Goal: Information Seeking & Learning: Learn about a topic

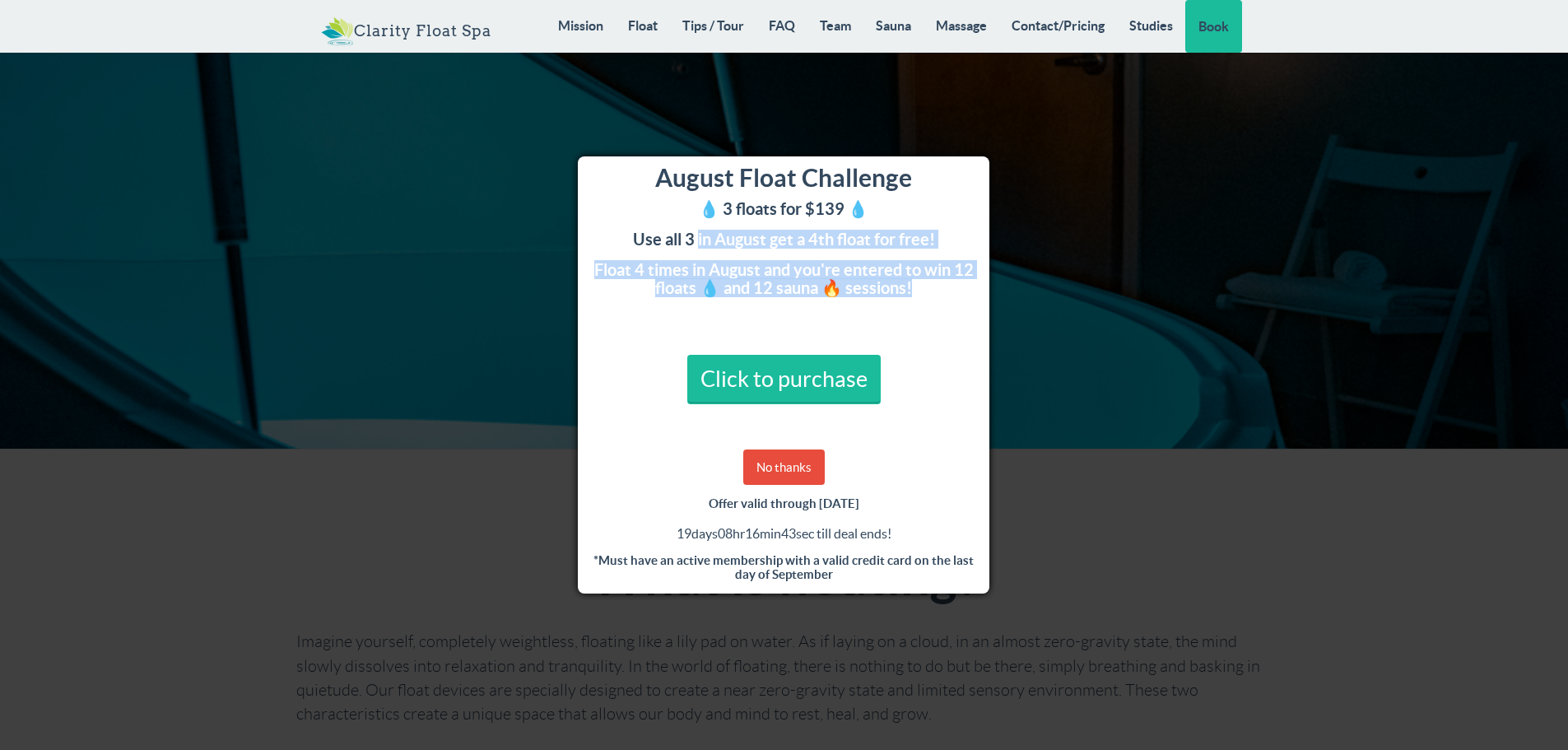
drag, startPoint x: 699, startPoint y: 234, endPoint x: 932, endPoint y: 299, distance: 241.9
click at [929, 295] on div "August Float Challenge 💧 3 floats for $139 💧 Use all 3 in August get a 4th floa…" at bounding box center [784, 375] width 412 height 438
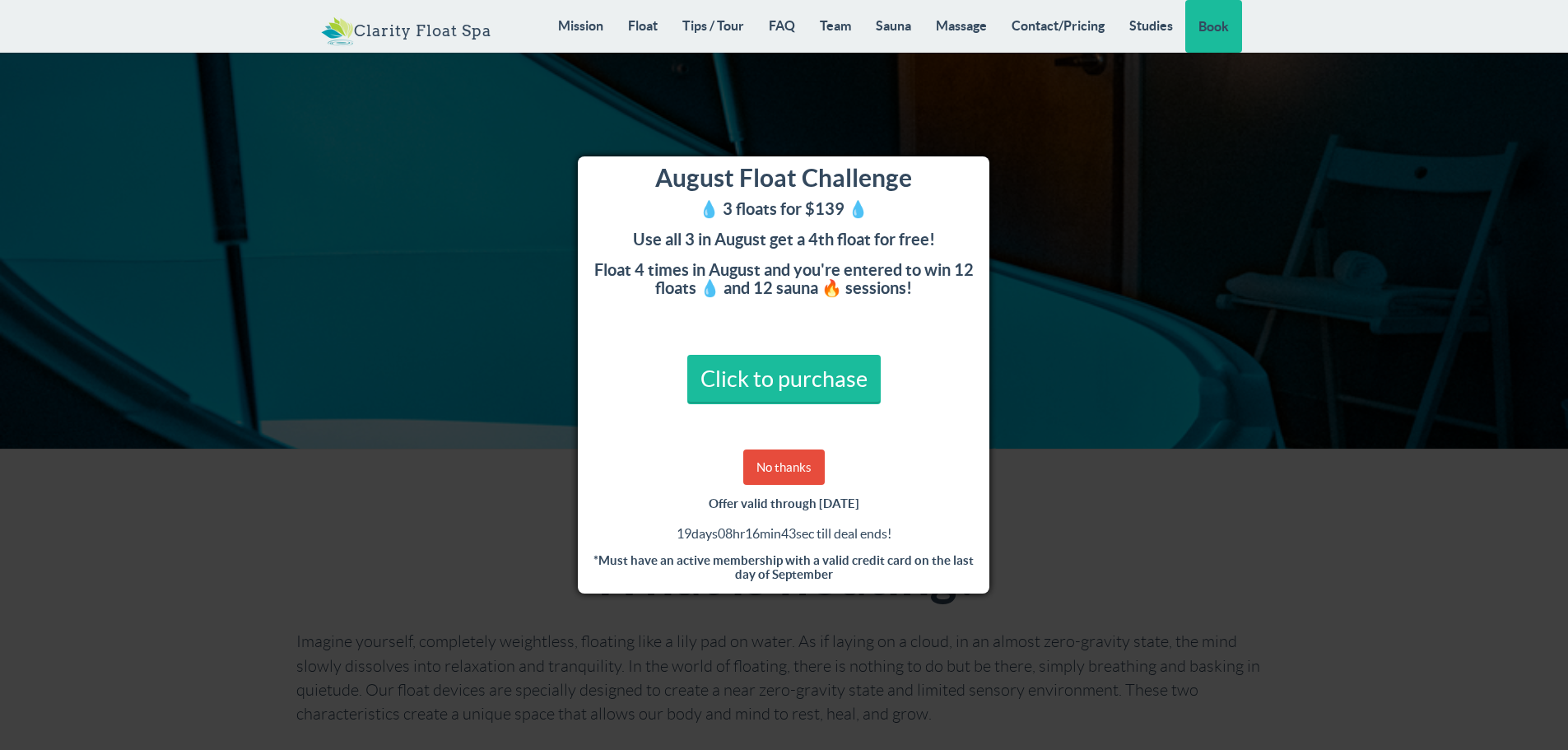
click at [932, 299] on div "August Float Challenge 💧 3 floats for $139 💧 Use all 3 in August get a 4th floa…" at bounding box center [784, 375] width 412 height 438
click at [780, 471] on link "No thanks" at bounding box center [784, 467] width 82 height 36
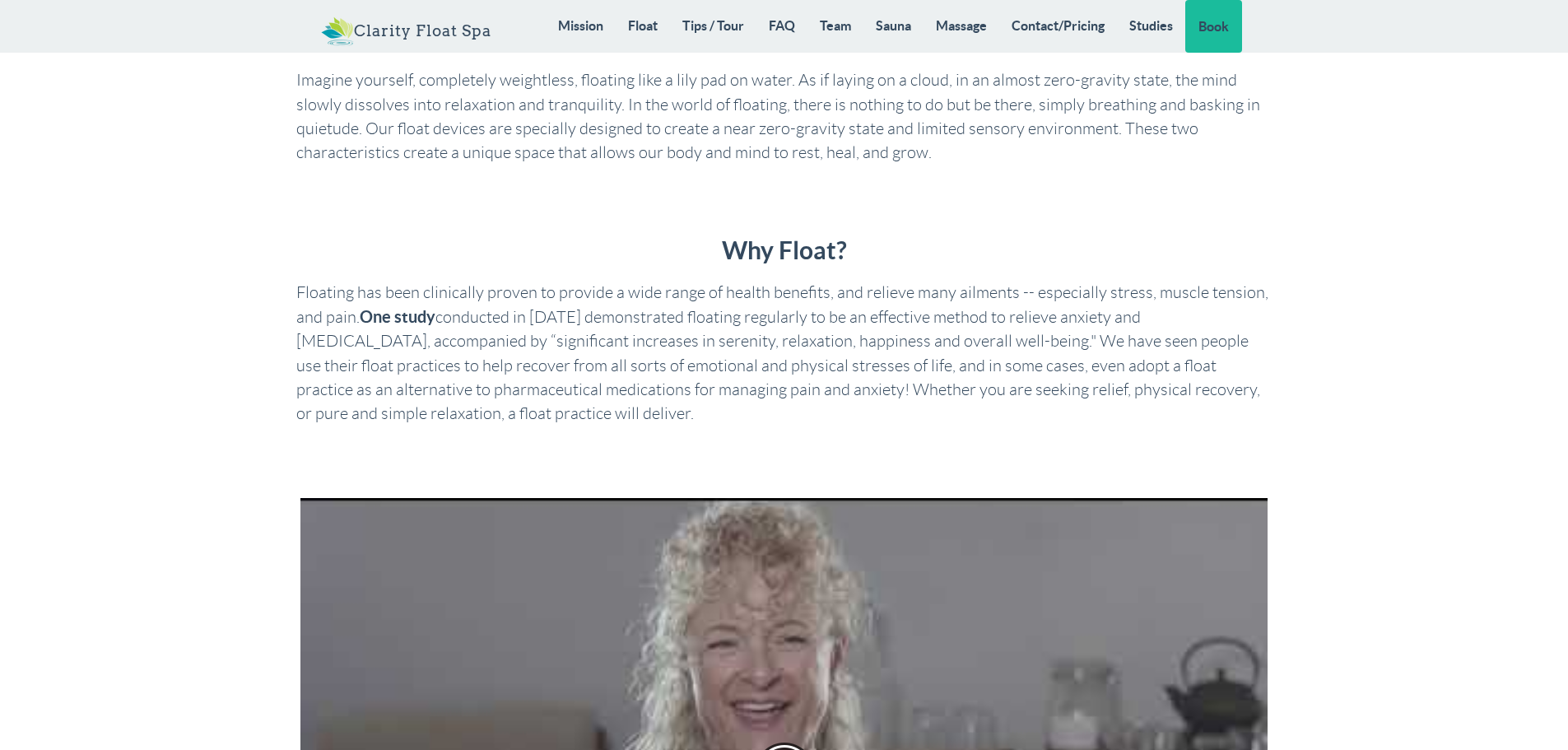
scroll to position [576, 0]
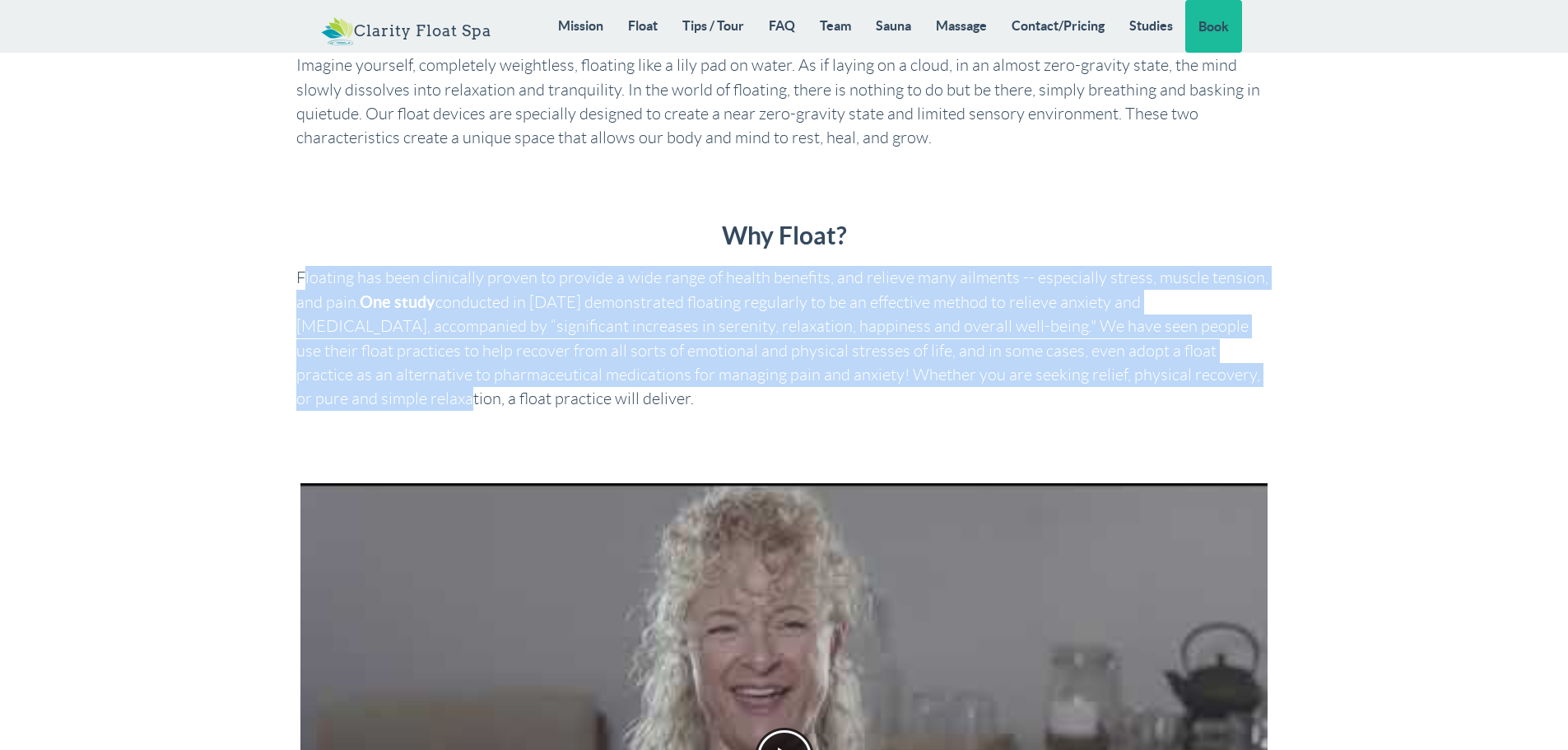
drag, startPoint x: 316, startPoint y: 279, endPoint x: 1261, endPoint y: 375, distance: 949.9
click at [1261, 375] on p "Floating has been clinically proven to provide a wide range of health benefits,…" at bounding box center [784, 338] width 975 height 146
drag, startPoint x: 854, startPoint y: 375, endPoint x: 837, endPoint y: 373, distance: 17.1
click at [853, 375] on p "Floating has been clinically proven to provide a wide range of health benefits,…" at bounding box center [784, 338] width 975 height 146
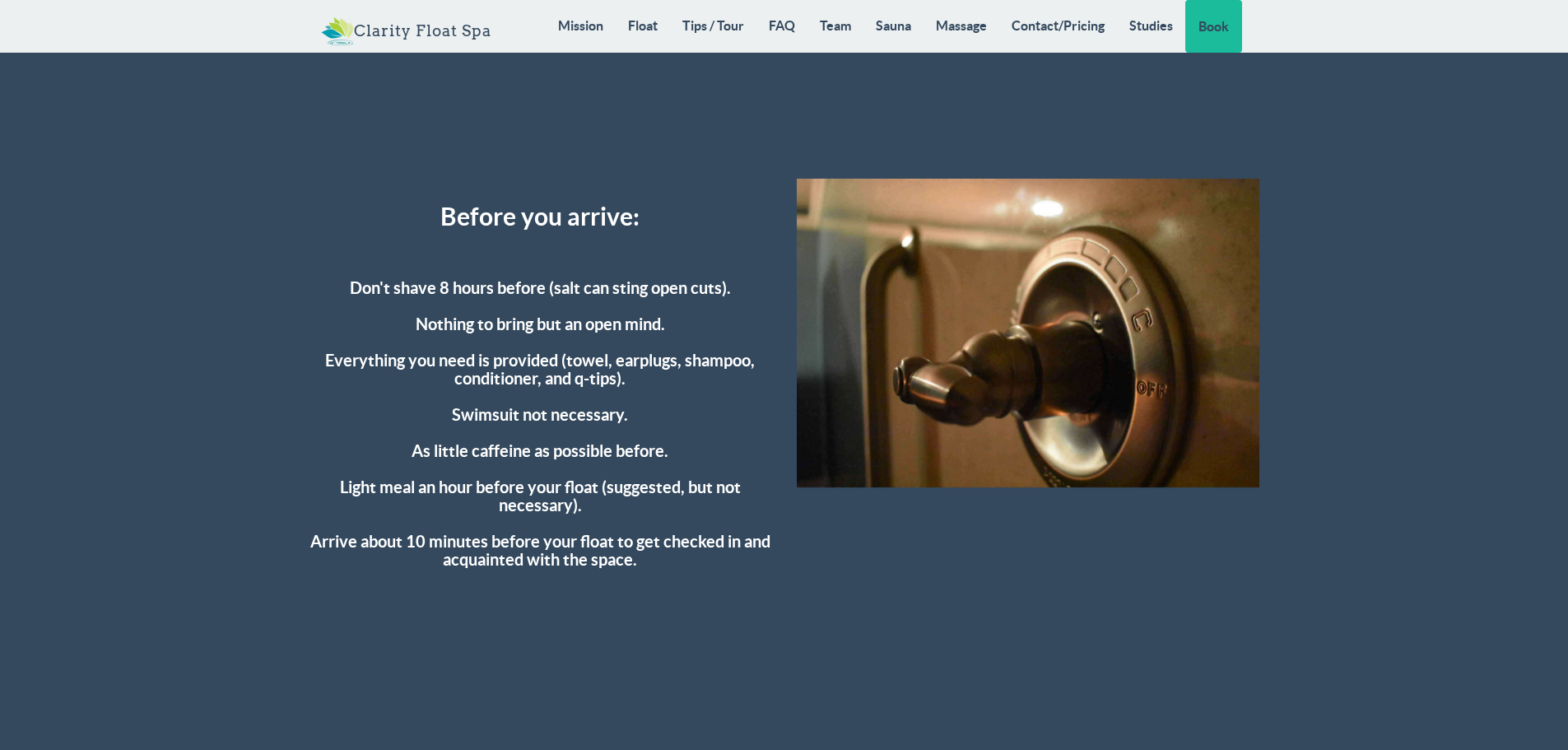
scroll to position [4364, 0]
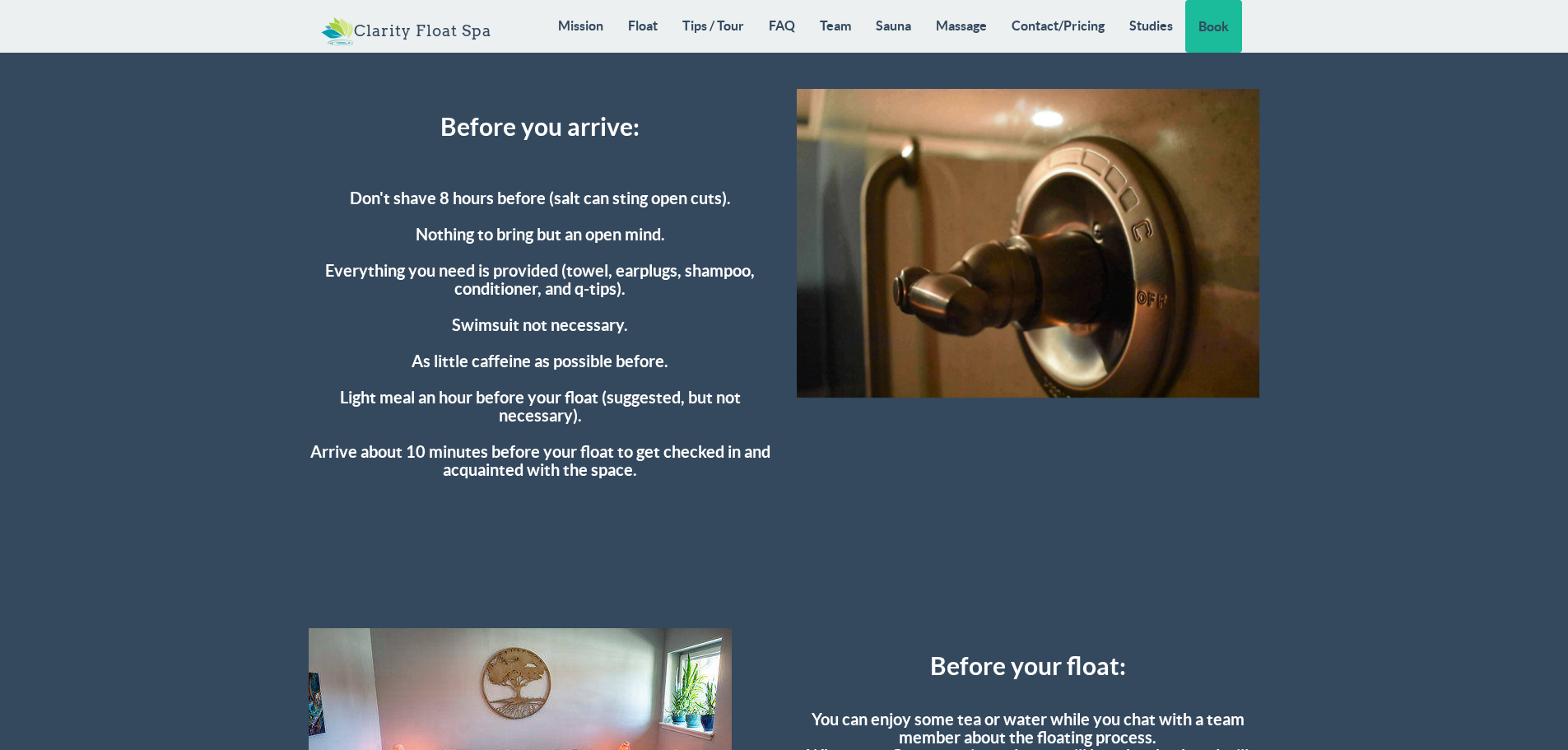
drag, startPoint x: 414, startPoint y: 240, endPoint x: 670, endPoint y: 231, distance: 256.2
click at [670, 231] on h4 "Don't shave 8 hours before (salt can sting open cuts). Nothing to bring but an …" at bounding box center [540, 316] width 464 height 326
click at [588, 268] on h4 "Don't shave 8 hours before (salt can sting open cuts). Nothing to bring but an …" at bounding box center [540, 316] width 464 height 326
drag, startPoint x: 338, startPoint y: 268, endPoint x: 645, endPoint y: 331, distance: 313.4
click at [645, 331] on h4 "Don't shave 8 hours before (salt can sting open cuts). Nothing to bring but an …" at bounding box center [540, 316] width 464 height 326
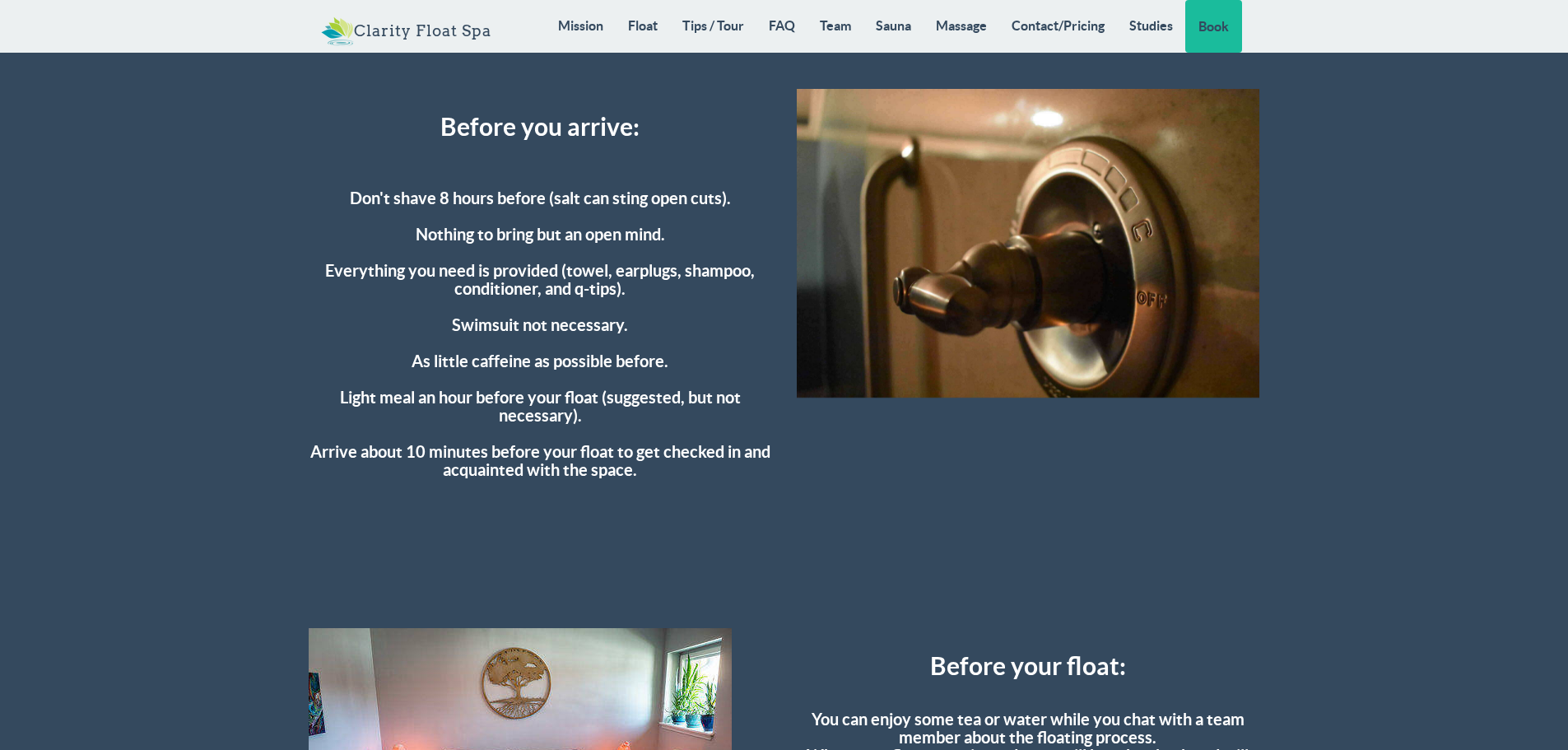
click at [643, 305] on h4 "Don't shave 8 hours before (salt can sting open cuts). Nothing to bring but an …" at bounding box center [540, 316] width 464 height 326
drag, startPoint x: 462, startPoint y: 330, endPoint x: 671, endPoint y: 319, distance: 209.3
click at [671, 319] on h4 "Don't shave 8 hours before (salt can sting open cuts). Nothing to bring but an …" at bounding box center [540, 316] width 464 height 326
click at [670, 308] on h4 "Don't shave 8 hours before (salt can sting open cuts). Nothing to bring but an …" at bounding box center [540, 316] width 464 height 326
drag, startPoint x: 417, startPoint y: 362, endPoint x: 714, endPoint y: 471, distance: 316.4
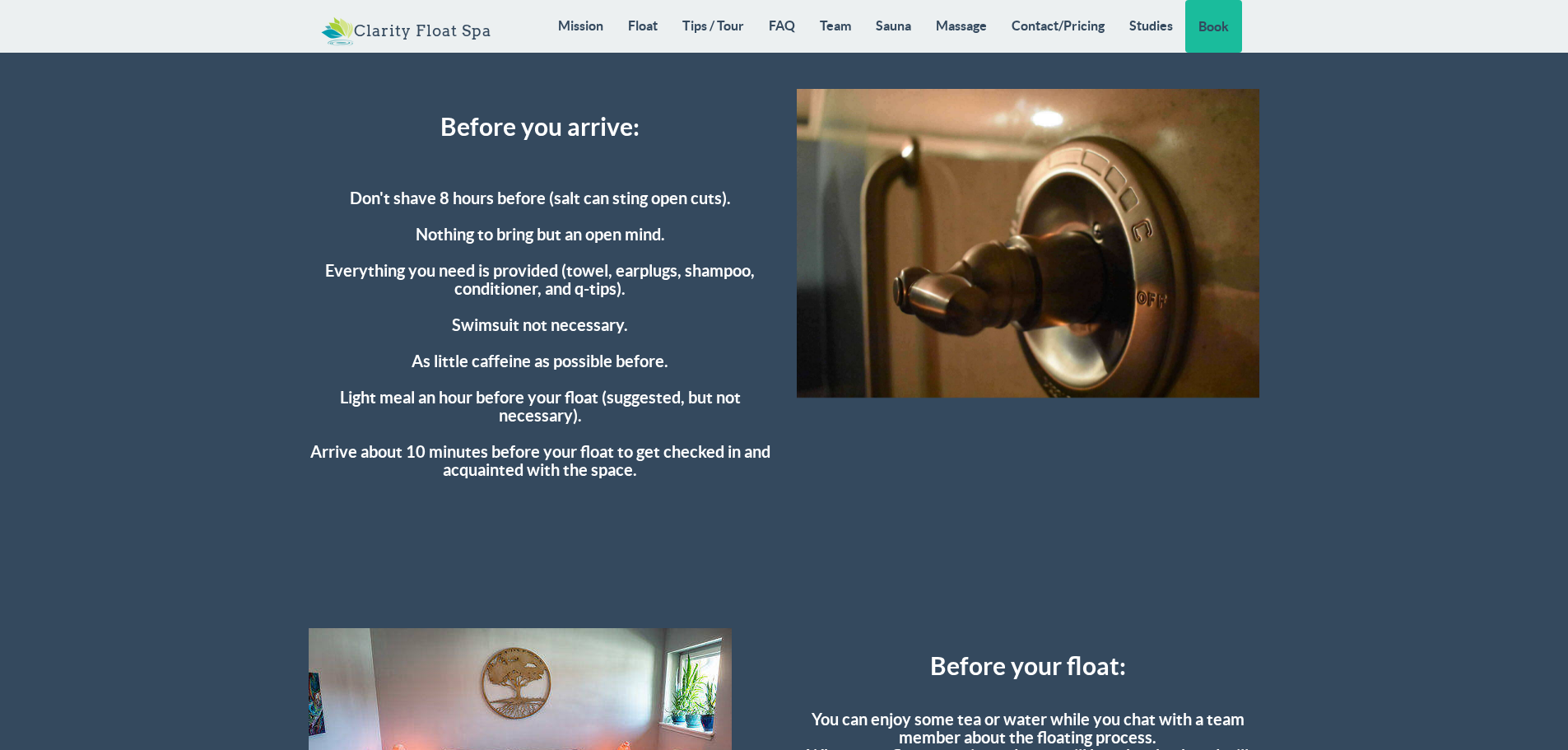
click at [714, 471] on h4 "Don't shave 8 hours before (salt can sting open cuts). Nothing to bring but an …" at bounding box center [540, 316] width 464 height 326
click at [720, 470] on h4 "Don't shave 8 hours before (salt can sting open cuts). Nothing to bring but an …" at bounding box center [540, 316] width 464 height 326
click at [681, 383] on h4 "Don't shave 8 hours before (salt can sting open cuts). Nothing to bring but an …" at bounding box center [540, 316] width 464 height 326
click at [713, 325] on h4 "Don't shave 8 hours before (salt can sting open cuts). Nothing to bring but an …" at bounding box center [540, 316] width 464 height 326
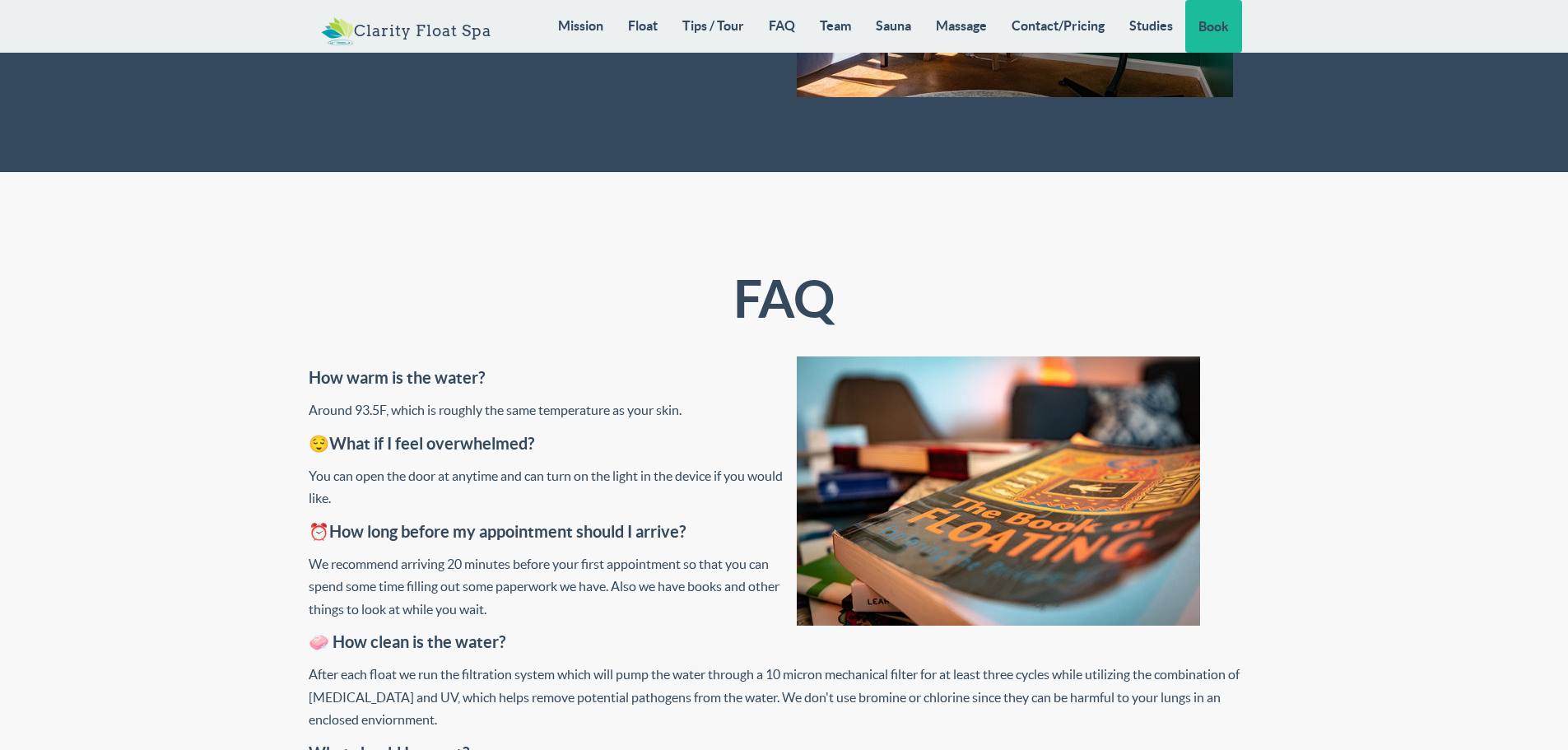
scroll to position [5517, 0]
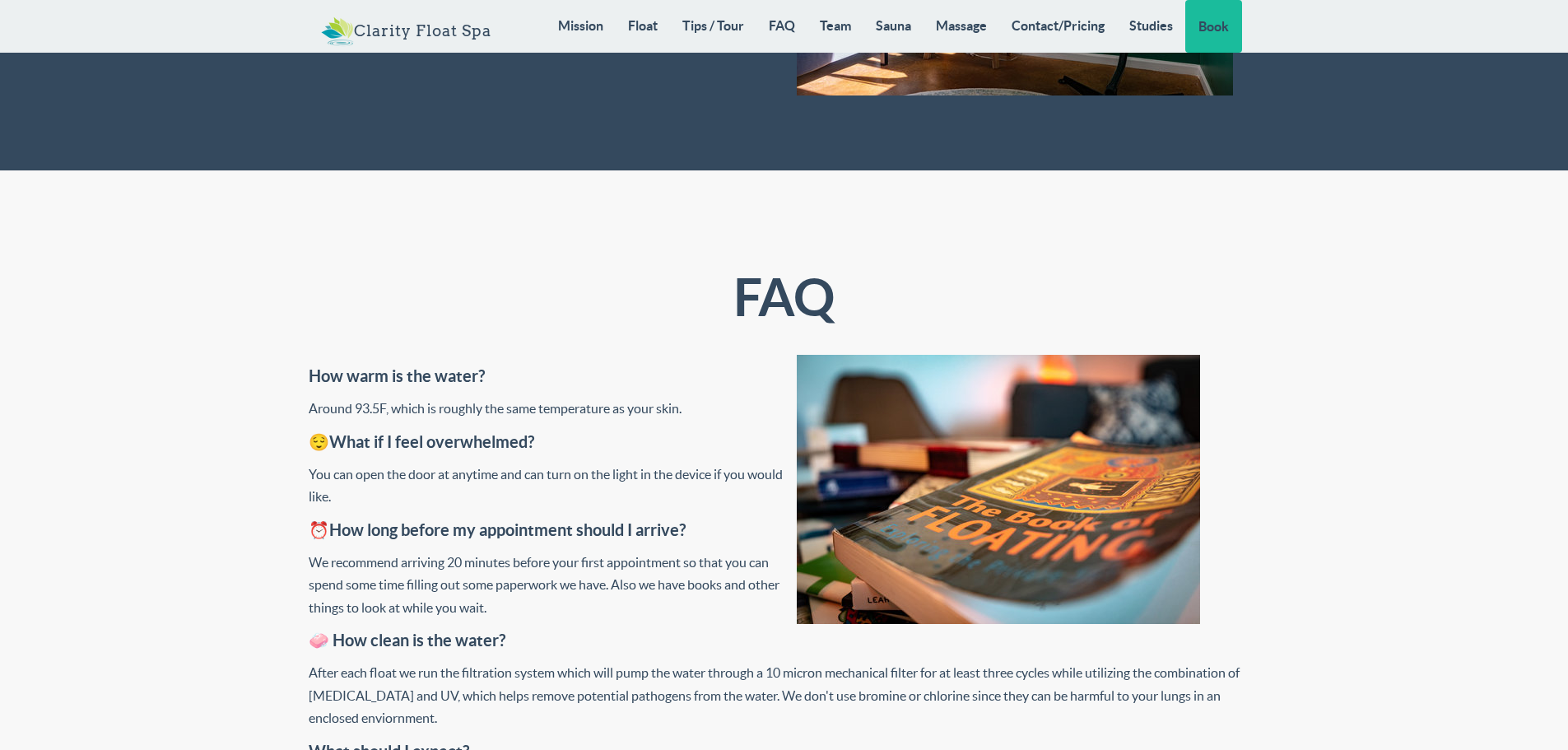
drag, startPoint x: 330, startPoint y: 407, endPoint x: 675, endPoint y: 392, distance: 345.3
click at [697, 398] on div "Around 93.5F, which is roughly the same temperature as your skin." at bounding box center [784, 410] width 951 height 23
click at [545, 347] on div "FAQ" at bounding box center [784, 300] width 975 height 110
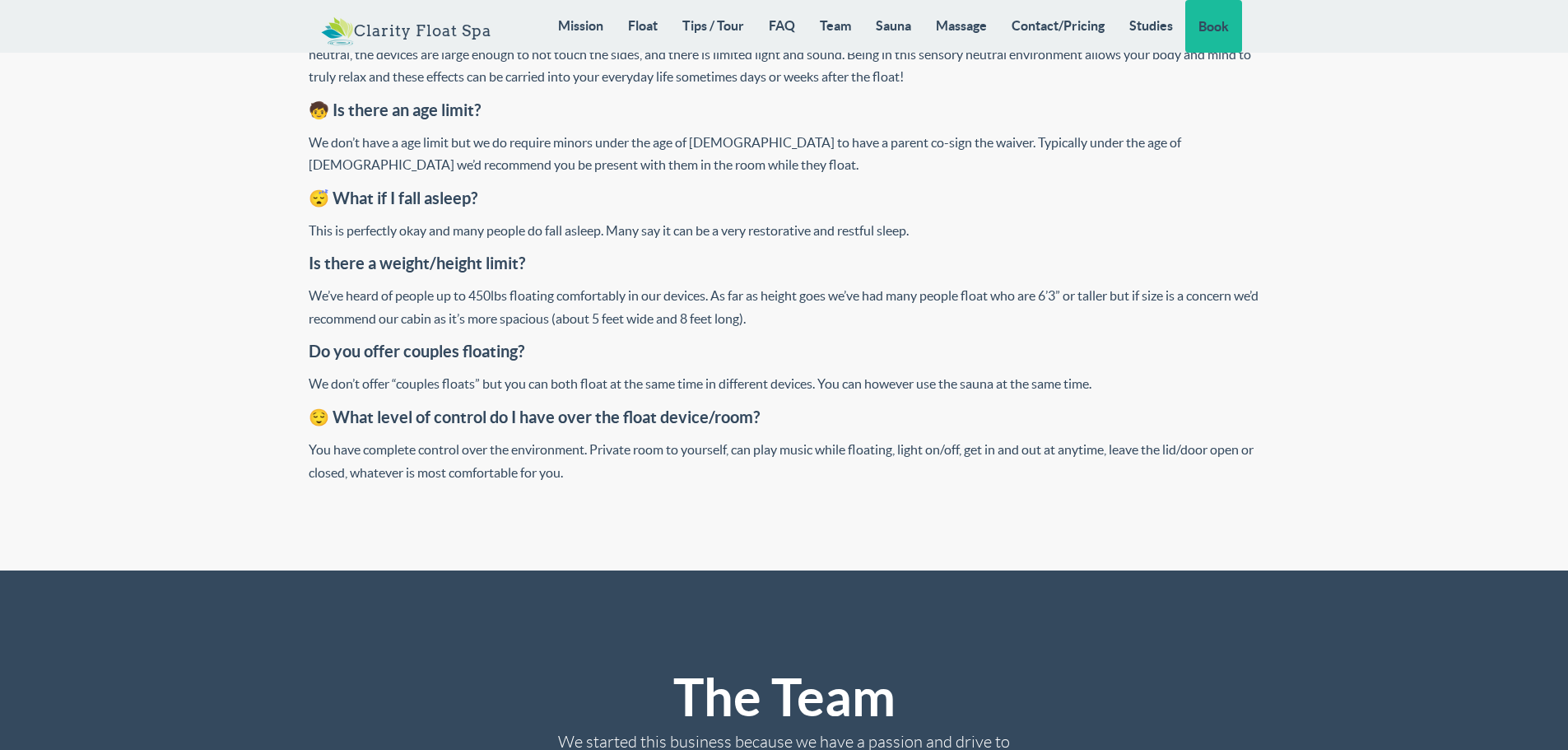
scroll to position [6917, 0]
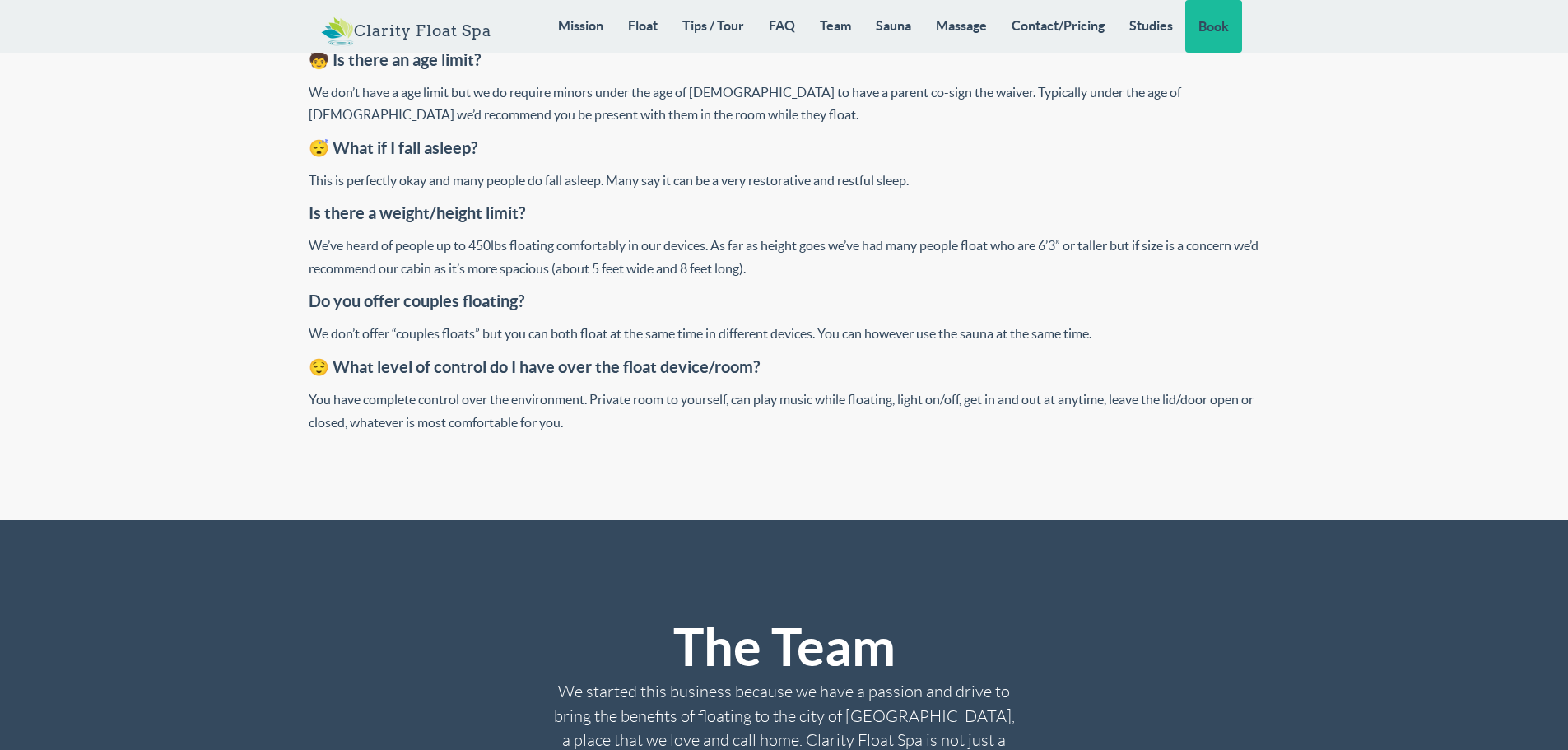
drag, startPoint x: 929, startPoint y: 429, endPoint x: 669, endPoint y: 454, distance: 261.2
click at [669, 434] on div "You have complete control over the environment. Private room to yourself, can p…" at bounding box center [784, 411] width 951 height 45
click at [667, 434] on div "You have complete control over the environment. Private room to yourself, can p…" at bounding box center [784, 411] width 951 height 45
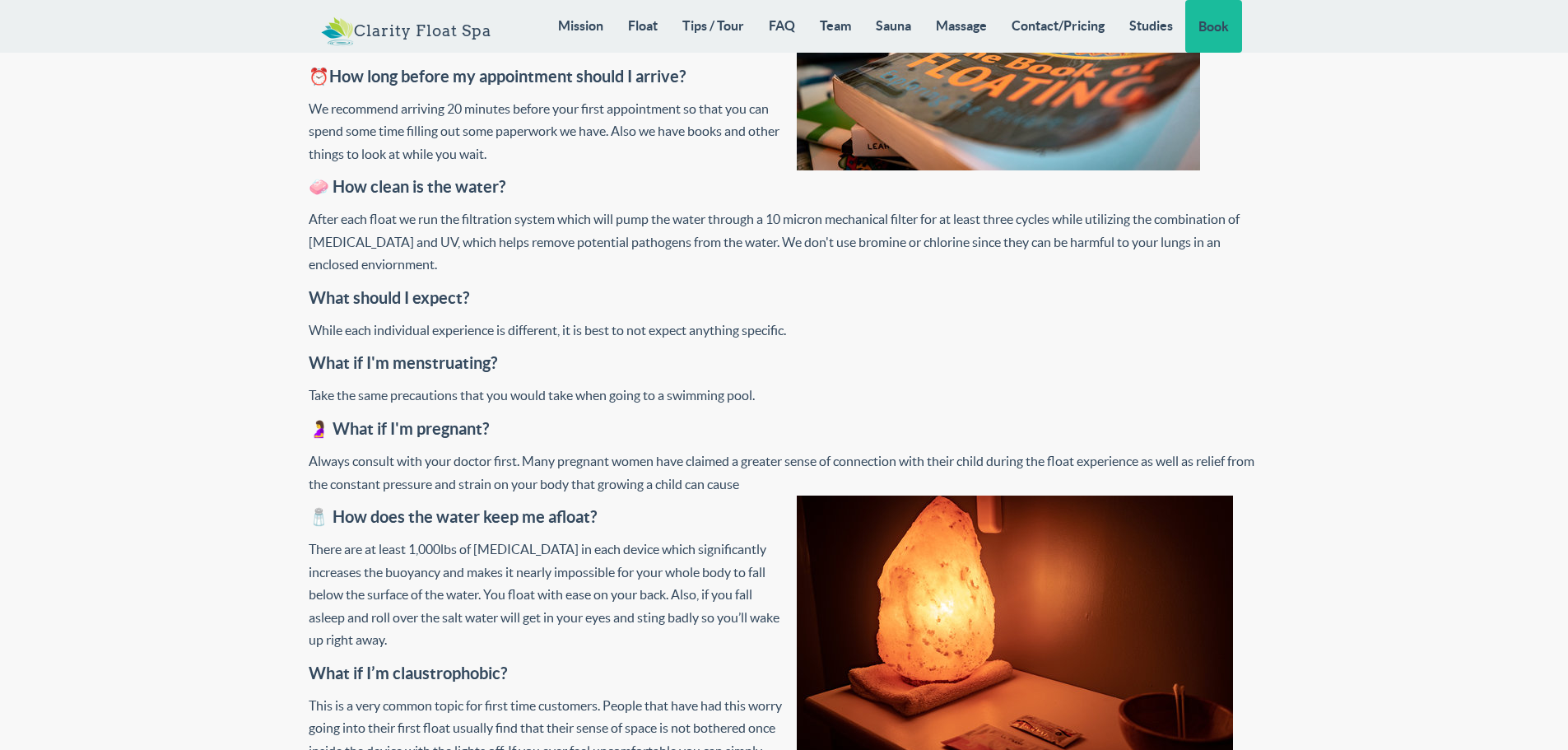
scroll to position [5764, 0]
